Goal: Find contact information: Find contact information

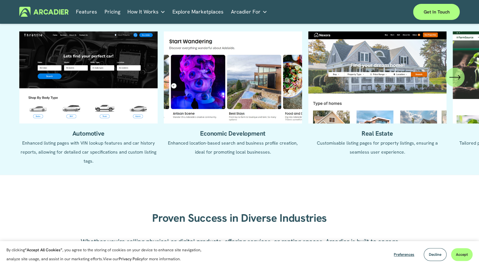
scroll to position [649, 0]
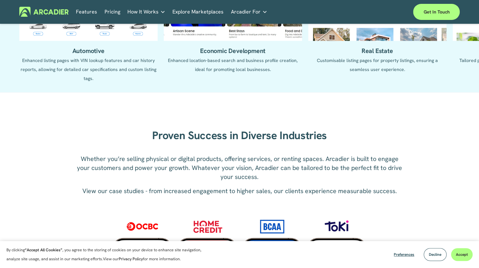
scroll to position [730, 0]
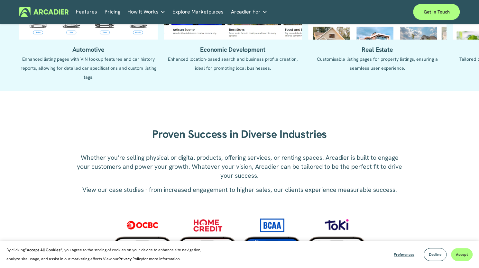
click at [262, 11] on icon "folder dropdown" at bounding box center [264, 11] width 5 height 5
click at [152, 14] on span "How It Works" at bounding box center [142, 11] width 31 height 9
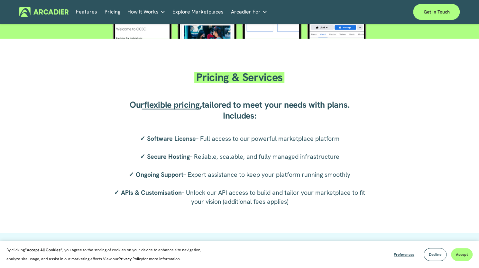
scroll to position [991, 0]
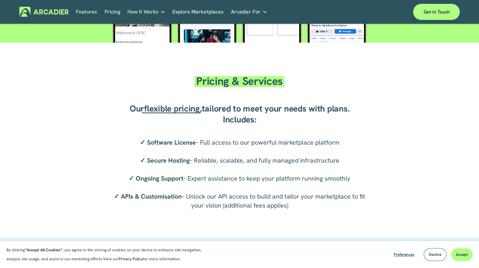
click at [448, 207] on div "Pricing & Services Our flexible pricing , tailored to meet your needs with plan…" at bounding box center [239, 147] width 479 height 151
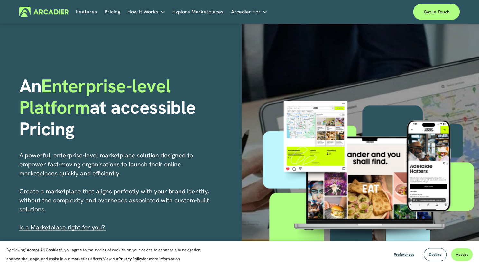
scroll to position [0, 0]
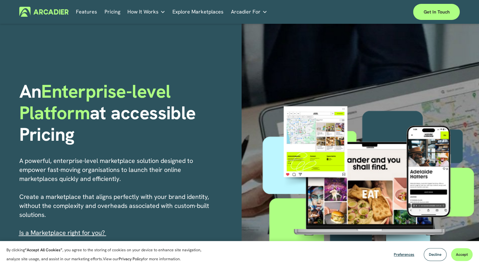
click at [149, 13] on span "How It Works" at bounding box center [142, 11] width 31 height 9
click at [87, 12] on link "Features" at bounding box center [86, 12] width 21 height 10
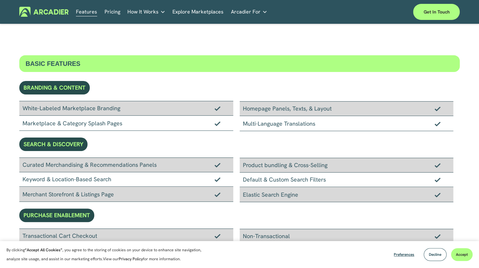
click at [107, 15] on link "Pricing" at bounding box center [112, 12] width 16 height 10
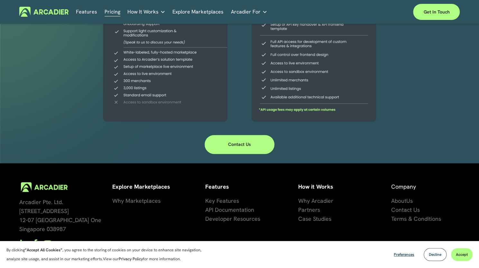
scroll to position [185, 0]
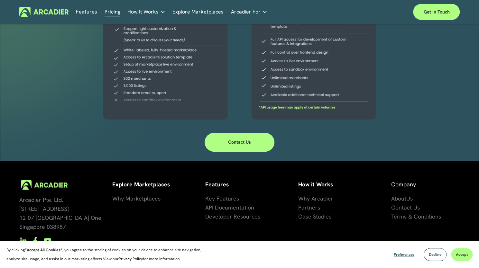
click at [263, 143] on link "Contact Us" at bounding box center [239, 142] width 70 height 19
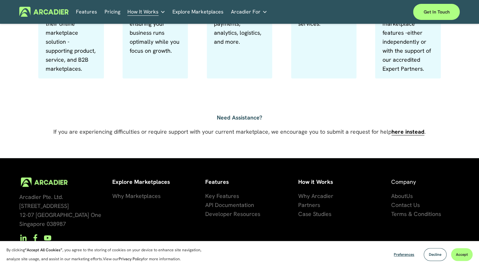
scroll to position [454, 0]
